Goal: Find specific page/section: Find specific page/section

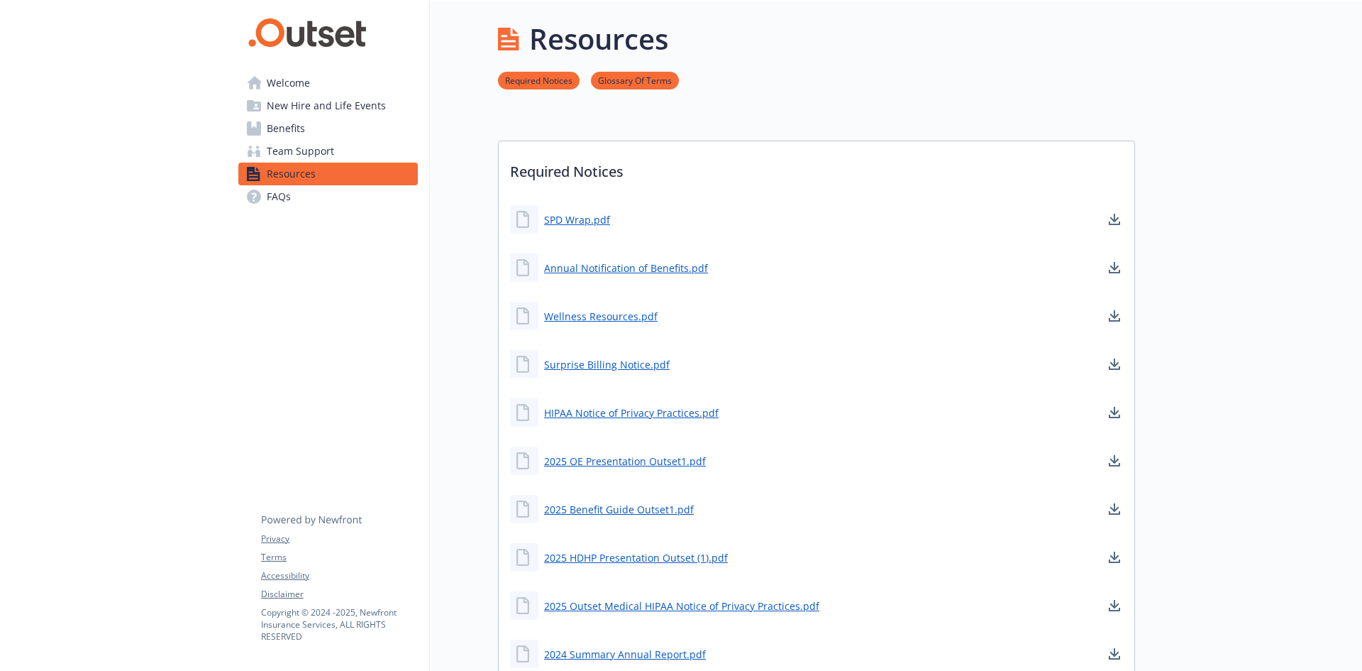
drag, startPoint x: 145, startPoint y: 443, endPoint x: 177, endPoint y: 442, distance: 32.0
